Goal: Task Accomplishment & Management: Manage account settings

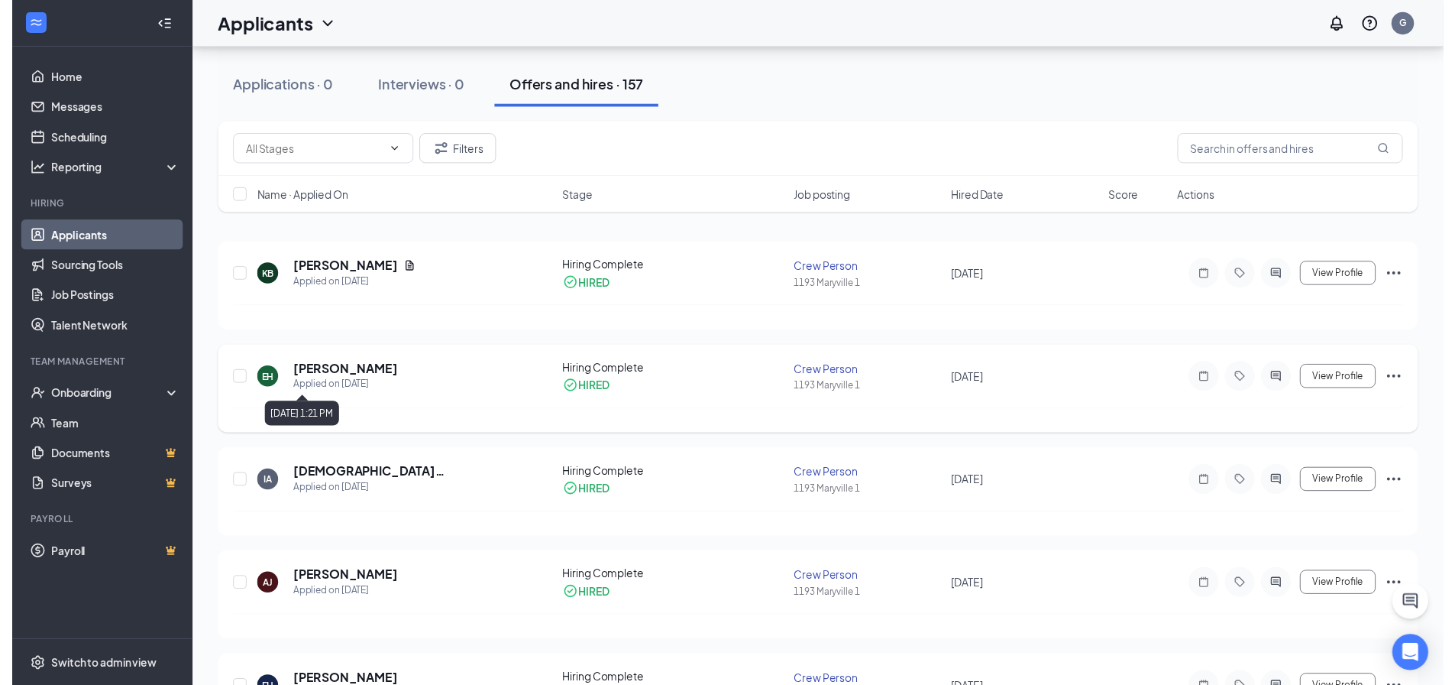
scroll to position [153, 0]
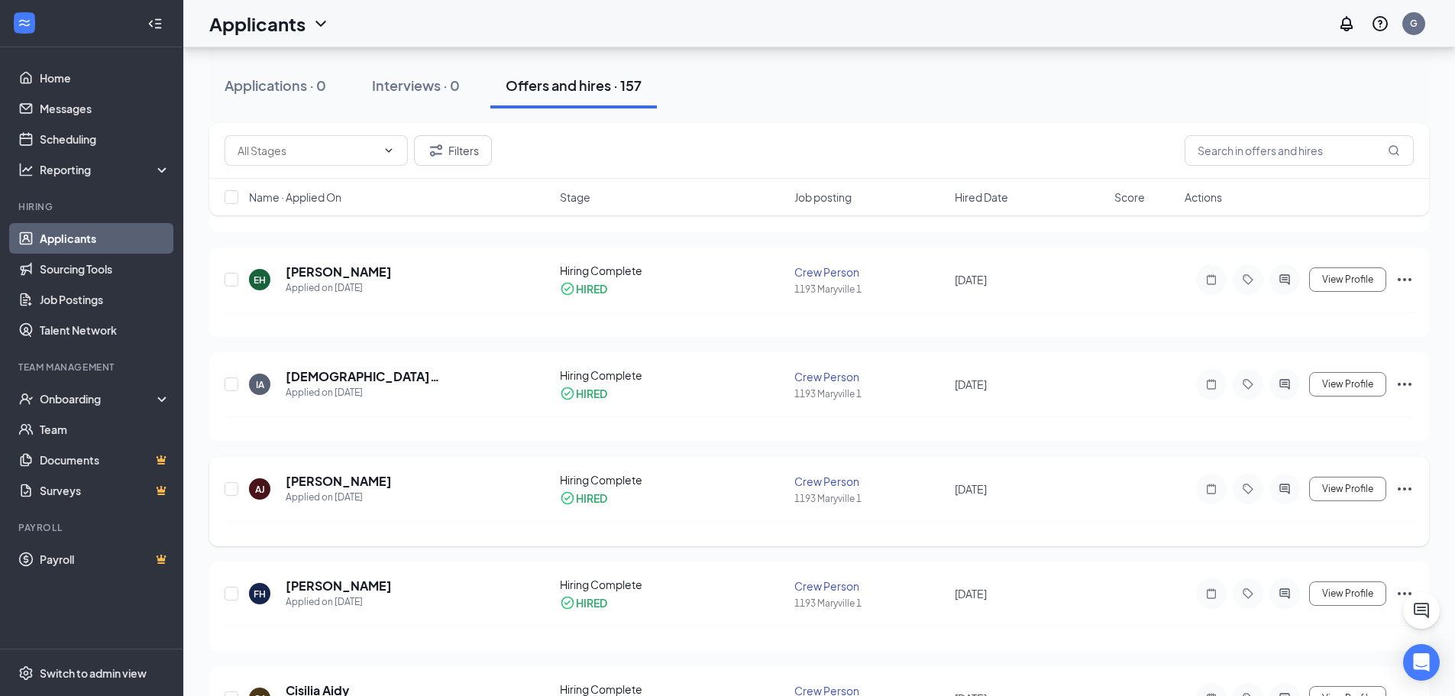
click at [313, 470] on div "AJ Amy Johnson Applied on Sep 4 Hiring Complete HIRED Crew Person 1193 Maryvill…" at bounding box center [819, 501] width 1220 height 89
click at [312, 483] on h5 "[PERSON_NAME]" at bounding box center [339, 481] width 106 height 17
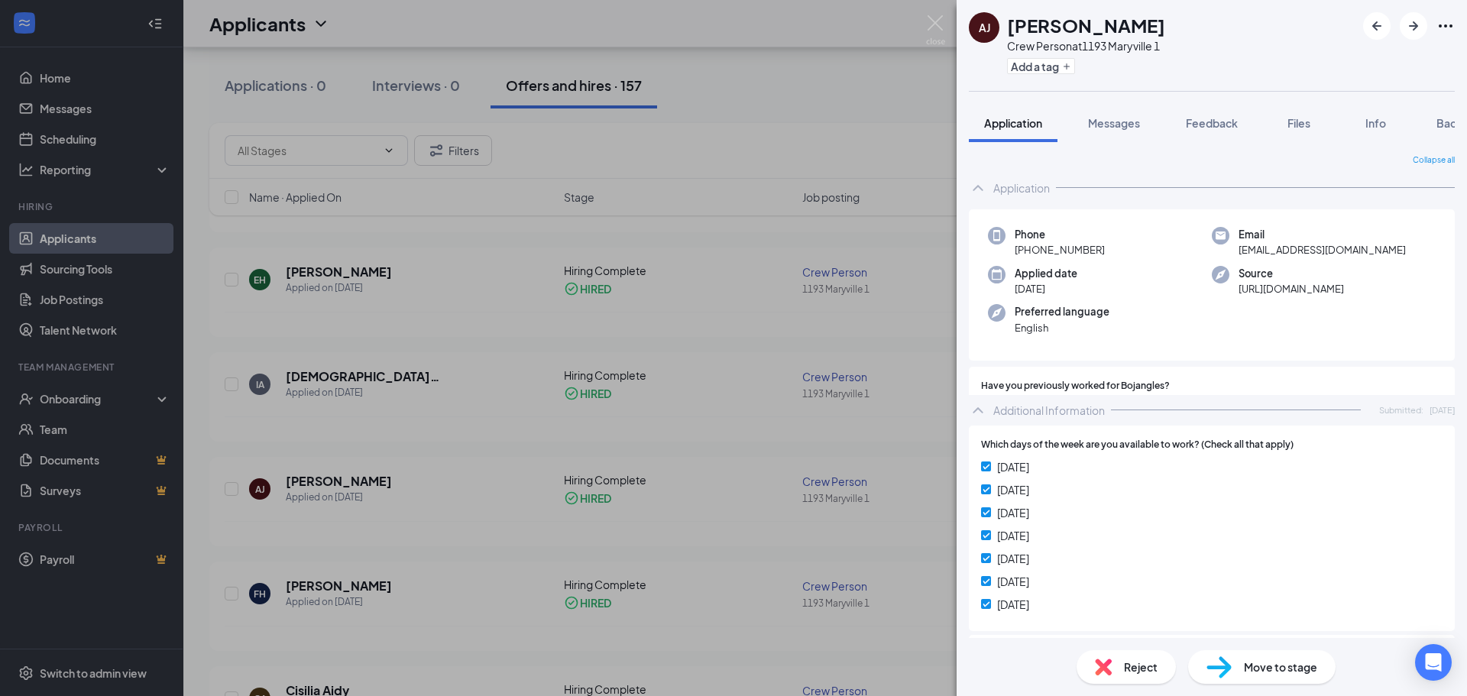
click at [1442, 24] on icon "Ellipses" at bounding box center [1445, 26] width 18 height 18
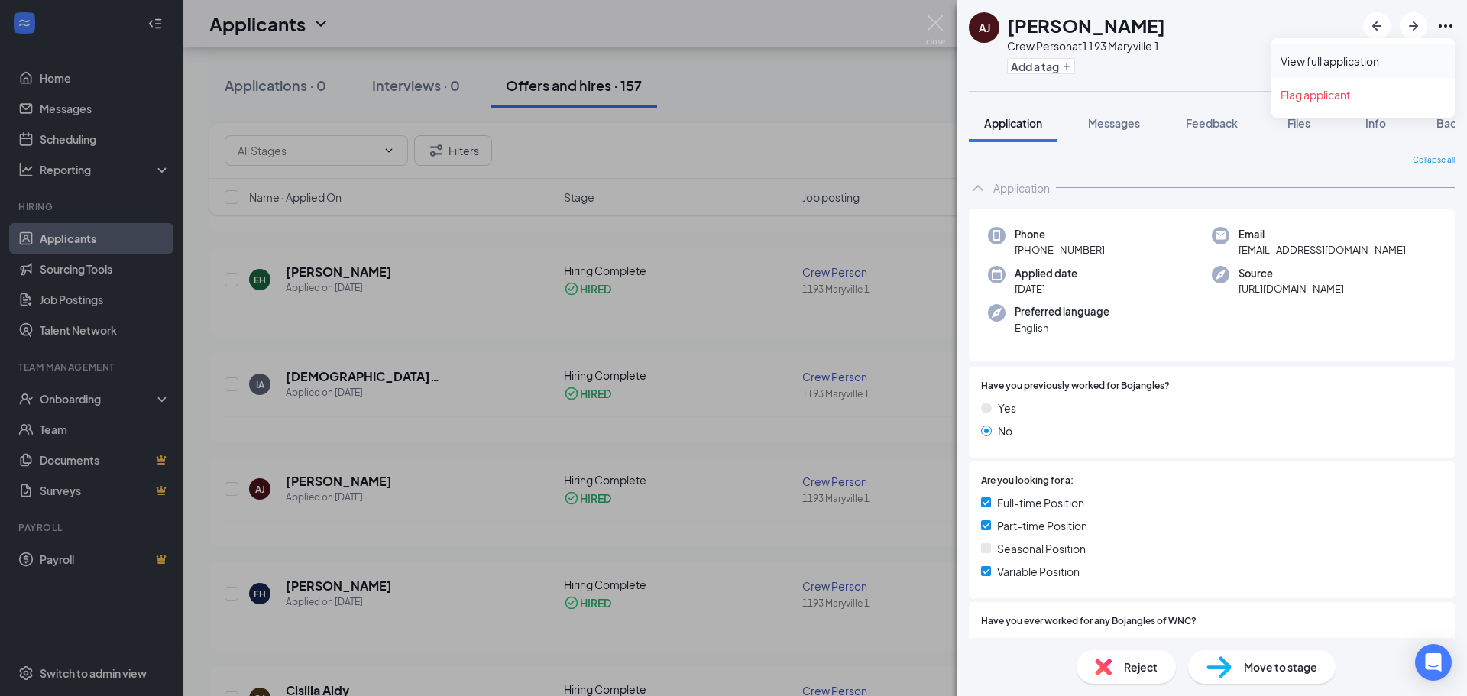
click at [1300, 56] on link "View full application" at bounding box center [1362, 60] width 165 height 15
click at [925, 18] on div "AJ Amy Johnson Crew Person at 1193 Maryville 1 Add a tag Application Messages F…" at bounding box center [733, 348] width 1467 height 696
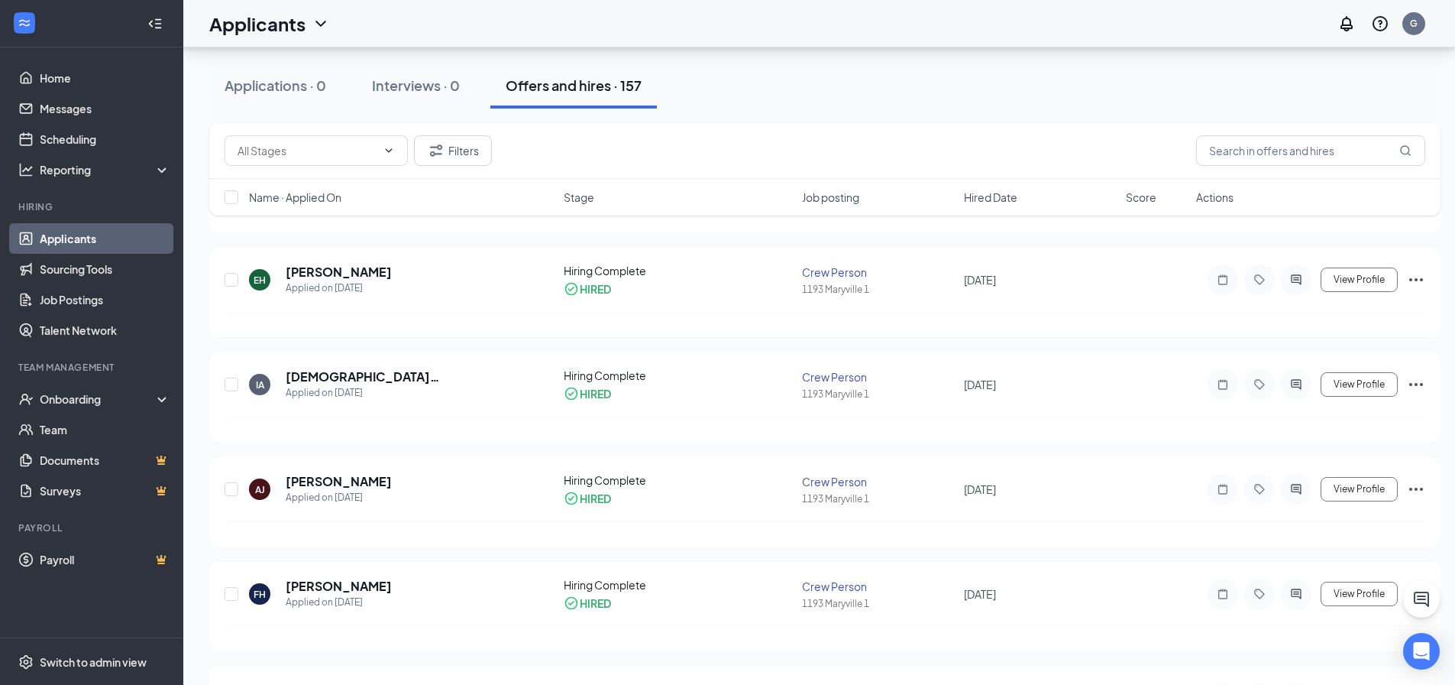
click at [934, 21] on div "Applicants G" at bounding box center [819, 23] width 1272 height 47
click at [332, 580] on h5 "Felicia Hurt" at bounding box center [339, 586] width 106 height 17
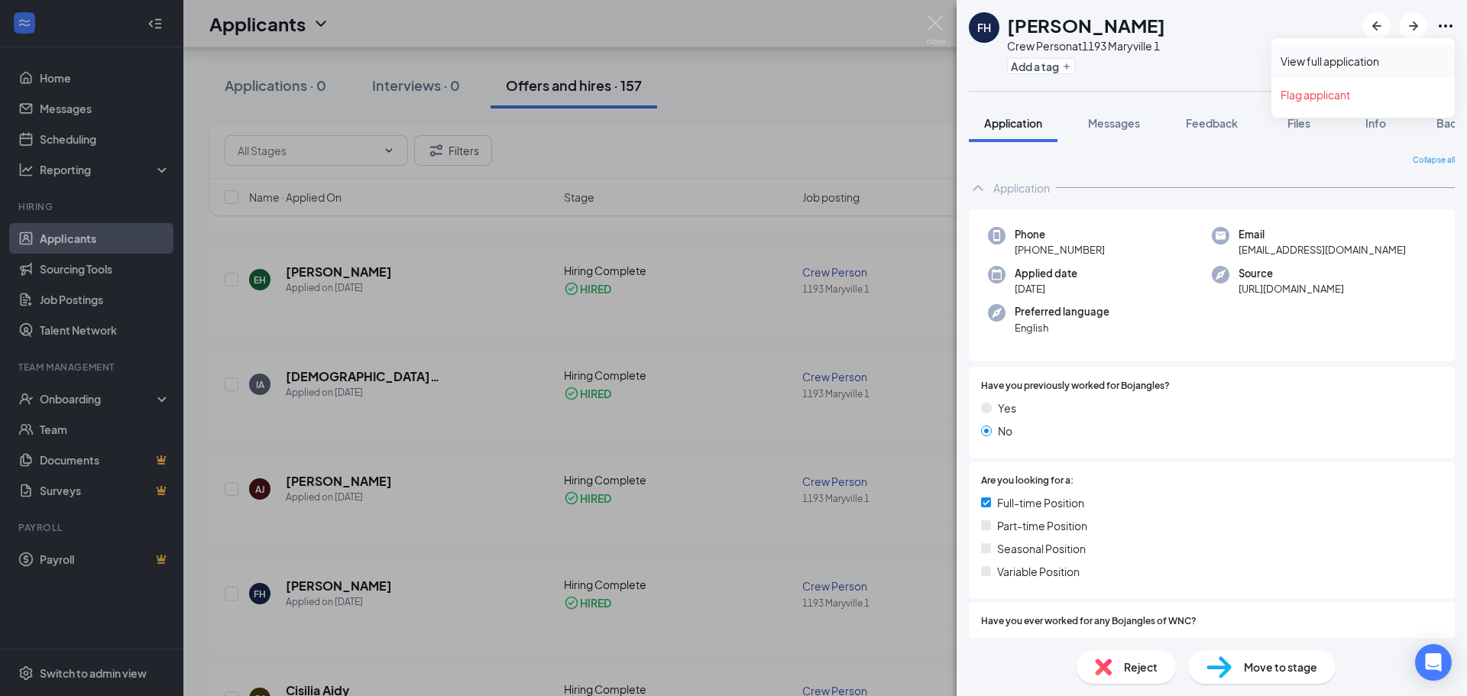
click at [1357, 64] on link "View full application" at bounding box center [1362, 60] width 165 height 15
click at [943, 23] on img at bounding box center [935, 30] width 19 height 30
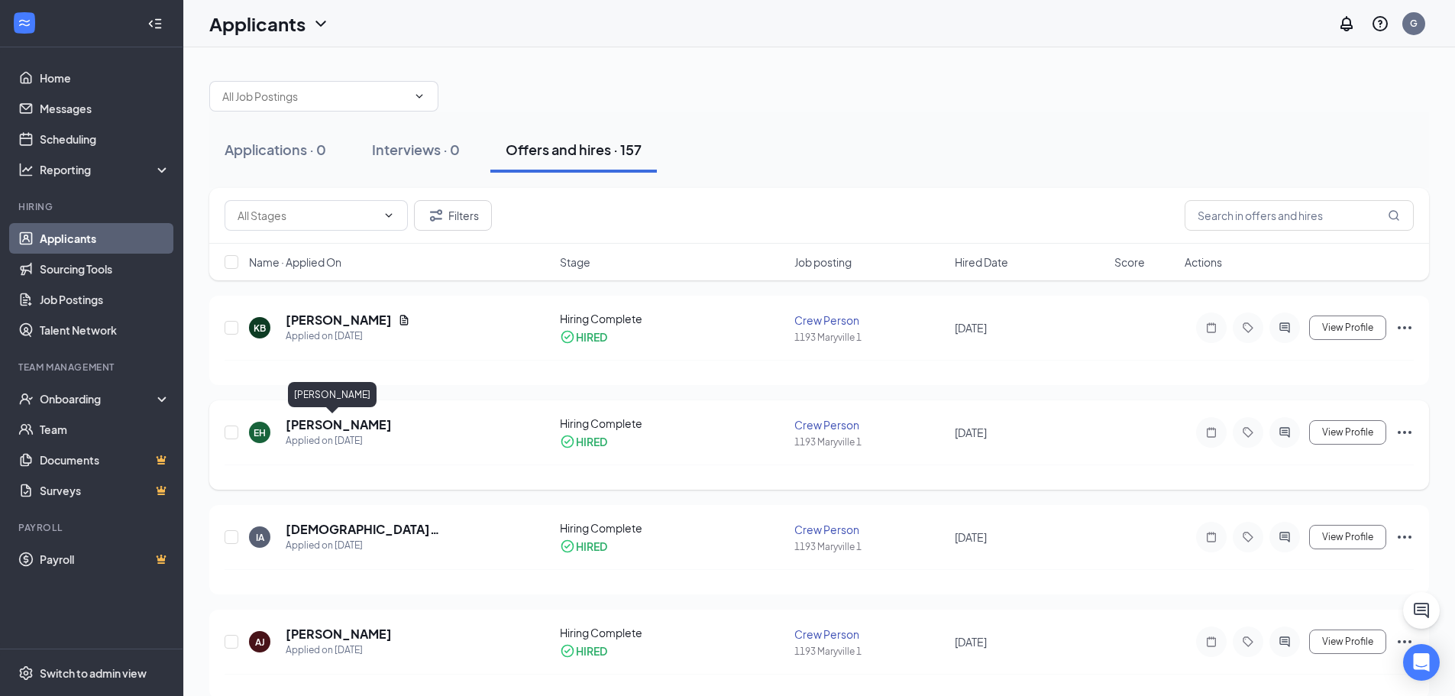
click at [319, 428] on h5 "Elisha Hall" at bounding box center [339, 424] width 106 height 17
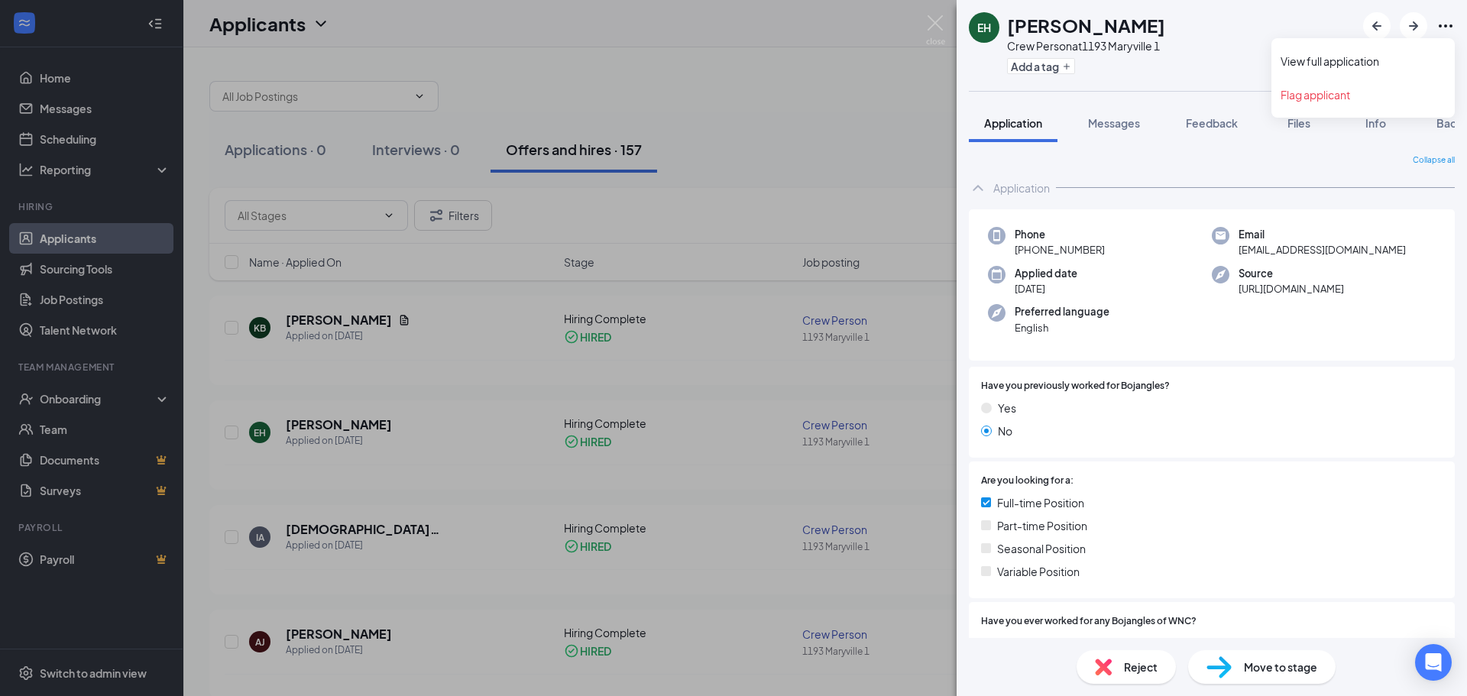
click at [1442, 25] on icon "Ellipses" at bounding box center [1445, 26] width 18 height 18
click at [1338, 63] on link "View full application" at bounding box center [1362, 60] width 165 height 15
click at [678, 37] on div "EH Elisha Hall Crew Person at 1193 Maryville 1 Add a tag Application Messages F…" at bounding box center [733, 348] width 1467 height 696
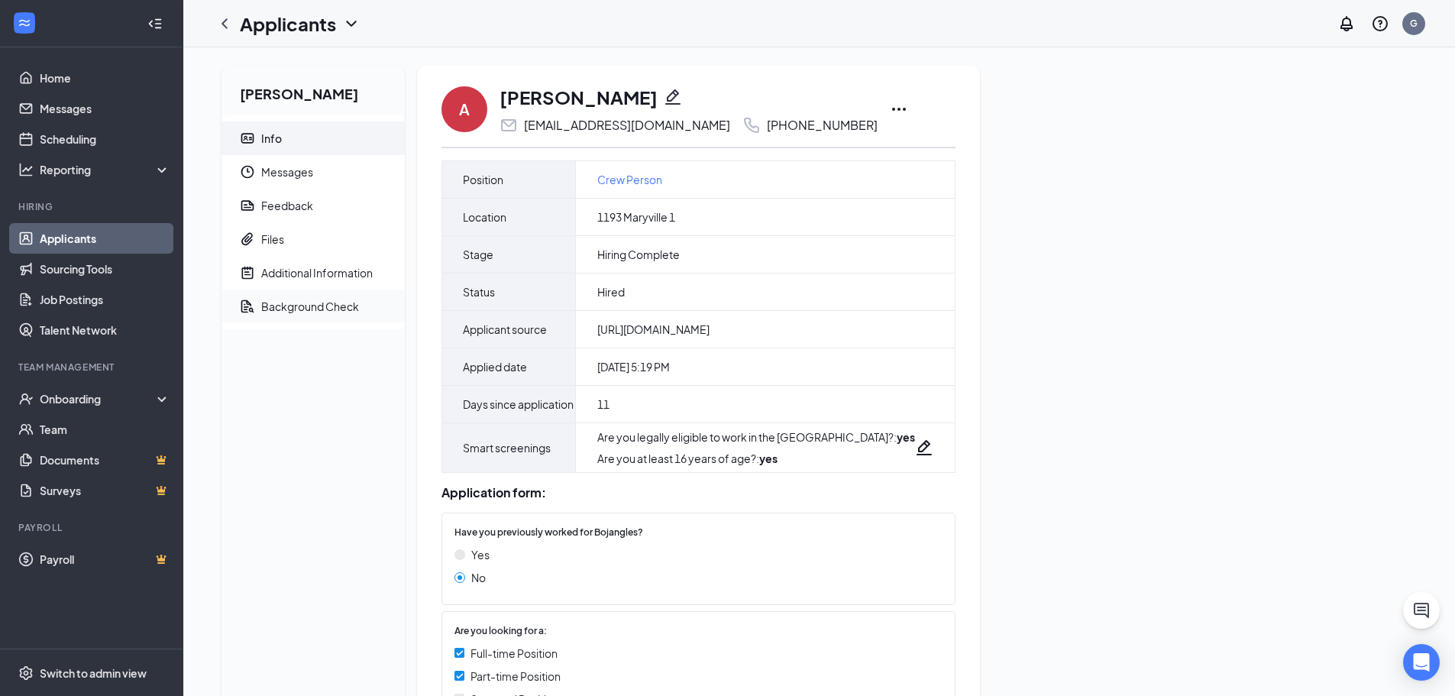
click at [332, 304] on div "Background Check" at bounding box center [310, 306] width 98 height 15
click at [323, 307] on div "Background Check" at bounding box center [310, 306] width 98 height 15
click at [319, 301] on div "Background Check" at bounding box center [310, 306] width 98 height 15
